Goal: Task Accomplishment & Management: Use online tool/utility

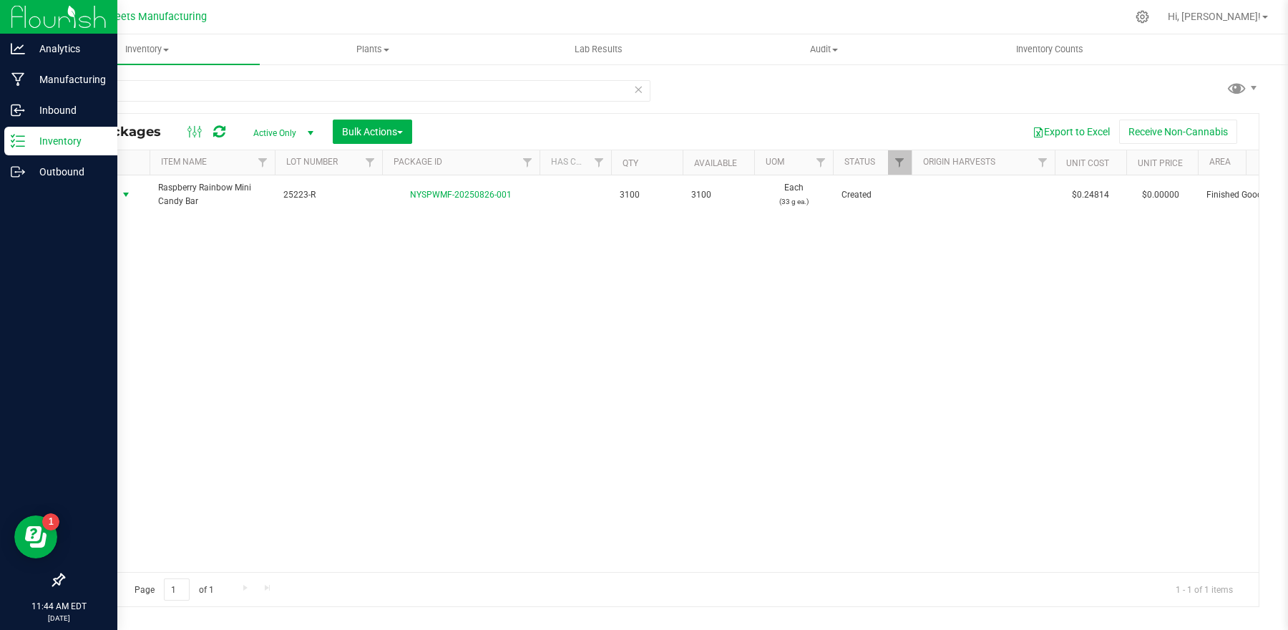
click at [22, 142] on icon at bounding box center [18, 141] width 14 height 14
click at [26, 152] on div "Inventory" at bounding box center [60, 141] width 113 height 29
click at [76, 144] on p "Inventory" at bounding box center [68, 140] width 86 height 17
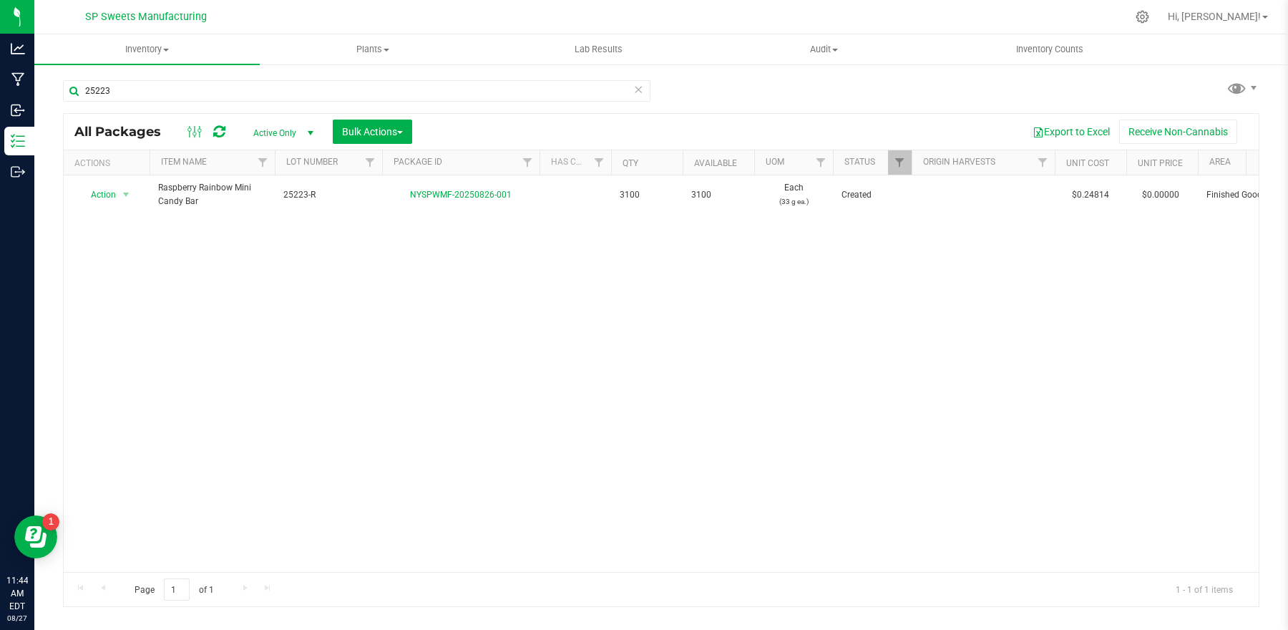
click at [637, 94] on icon at bounding box center [638, 88] width 10 height 17
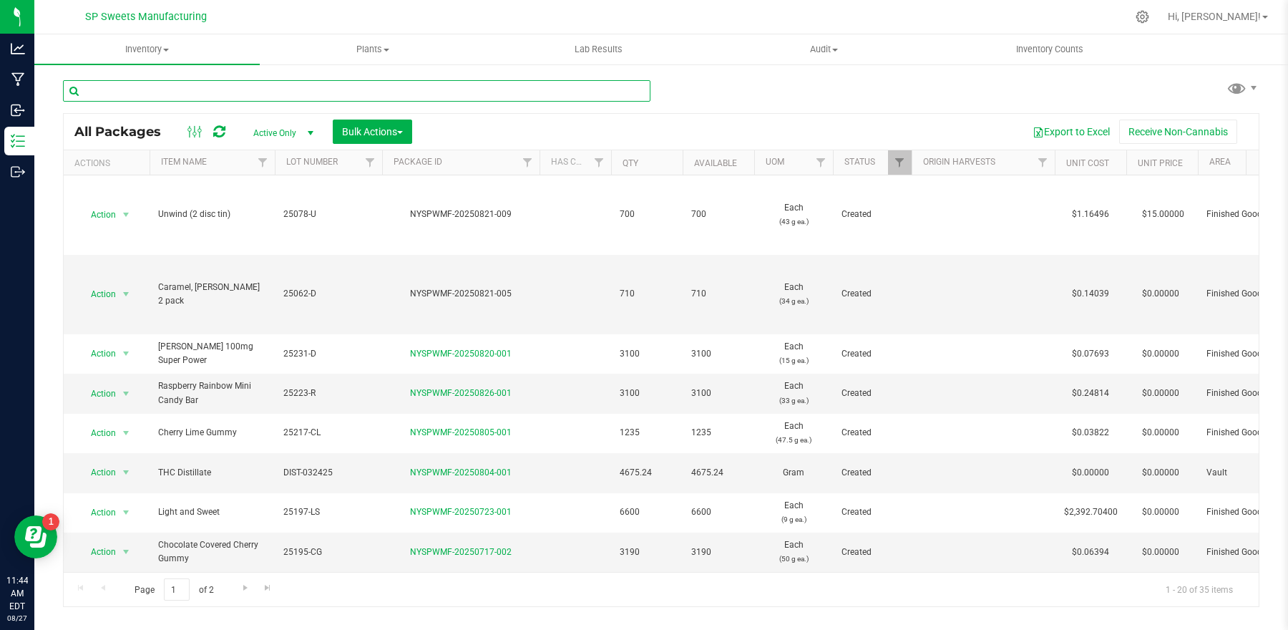
click at [188, 99] on input "text" at bounding box center [356, 90] width 587 height 21
type input "pick"
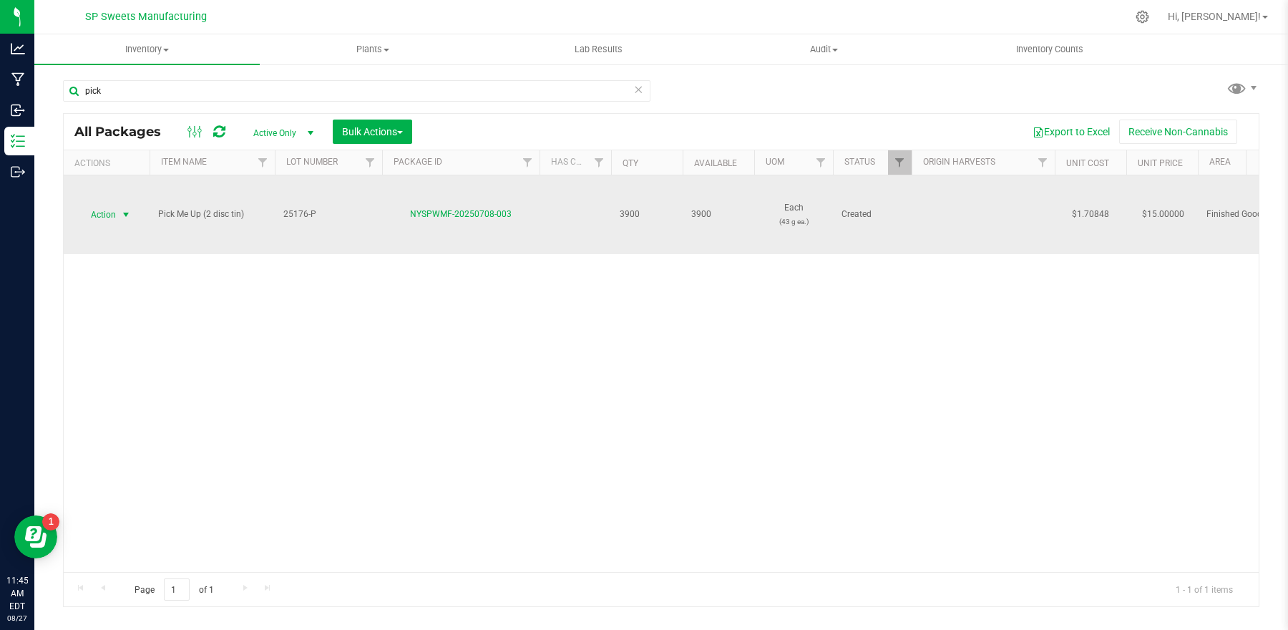
click at [99, 215] on span "Action" at bounding box center [97, 215] width 39 height 20
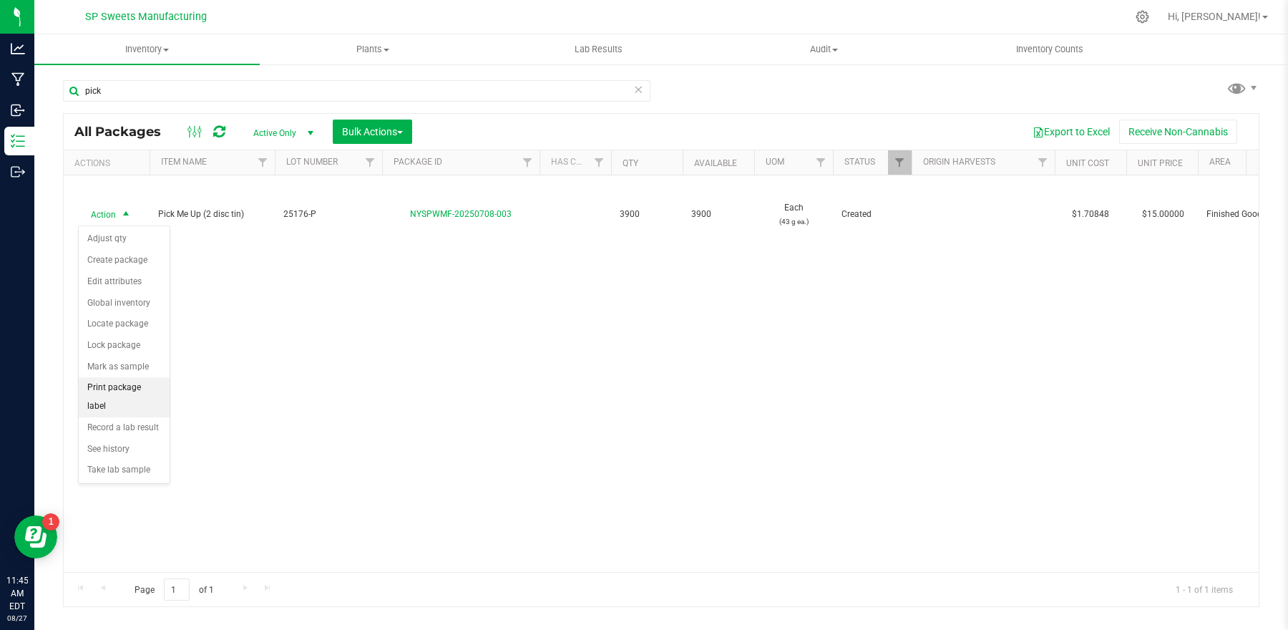
click at [132, 389] on li "Print package label" at bounding box center [124, 396] width 91 height 39
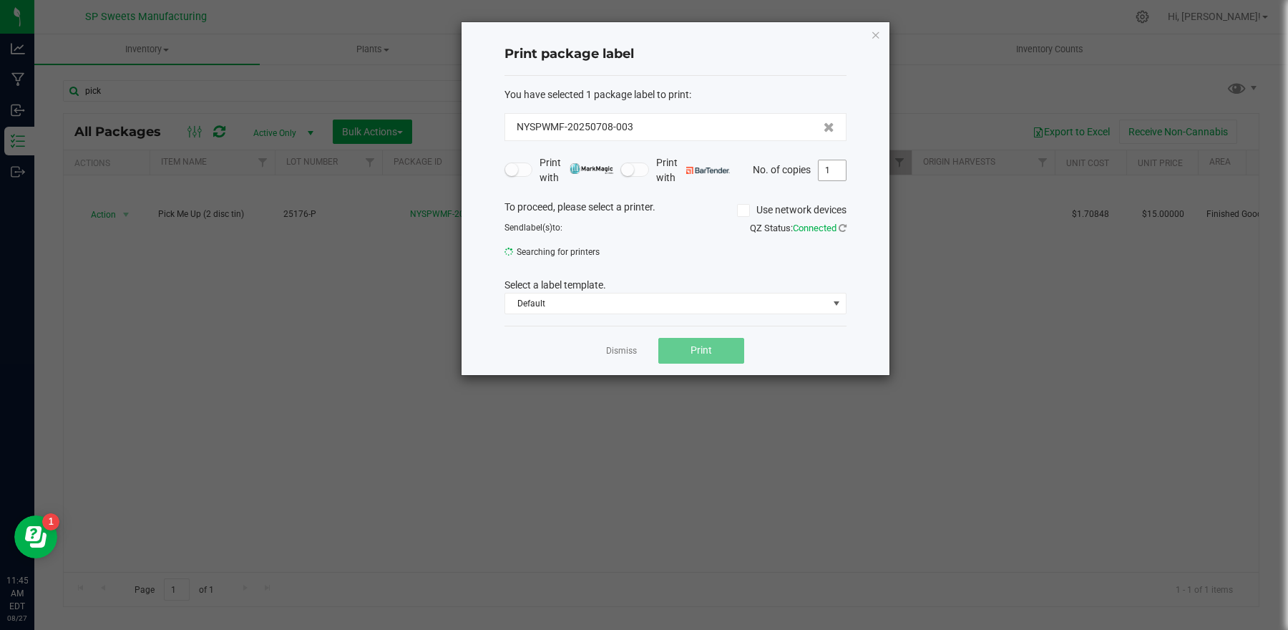
click at [836, 175] on input "1" at bounding box center [832, 170] width 27 height 20
click at [839, 172] on input "1" at bounding box center [832, 170] width 27 height 20
type input "100"
click at [701, 358] on button "Print" at bounding box center [701, 351] width 86 height 26
